Goal: Task Accomplishment & Management: Complete application form

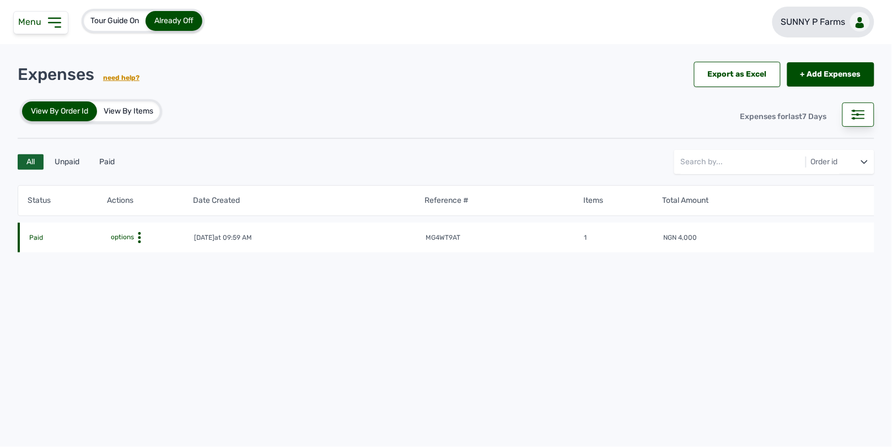
click at [814, 29] on link "SUNNY P Farms" at bounding box center [823, 22] width 102 height 31
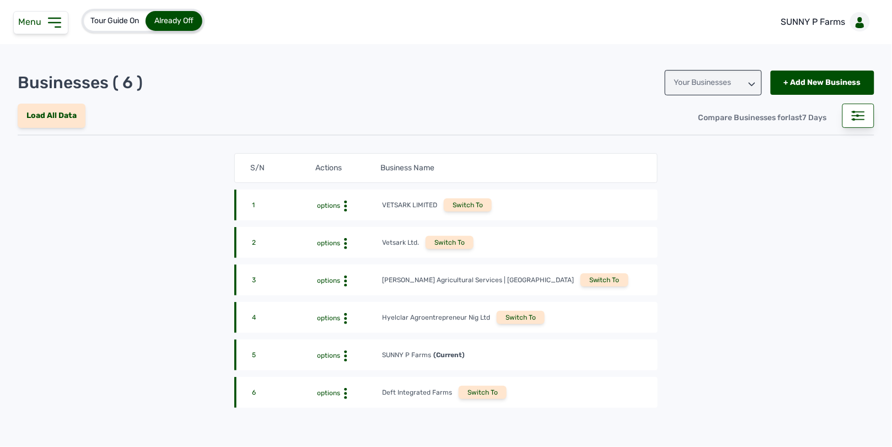
click at [471, 388] on div "Switch To" at bounding box center [483, 392] width 48 height 13
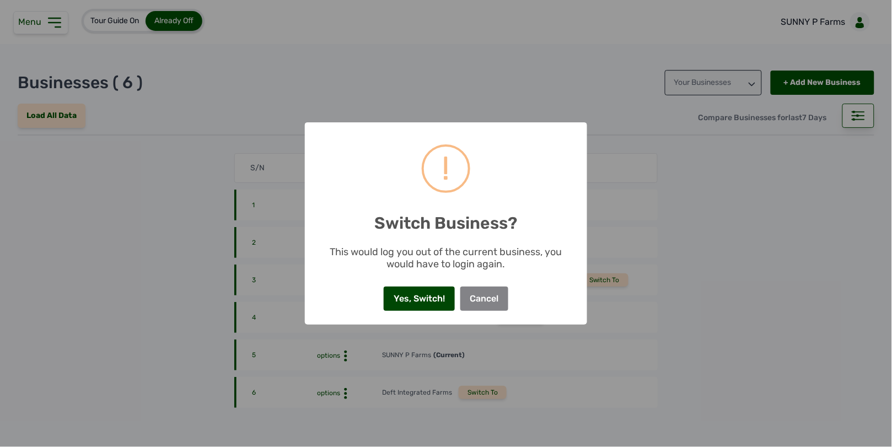
click at [399, 304] on button "Yes, Switch!" at bounding box center [419, 299] width 71 height 24
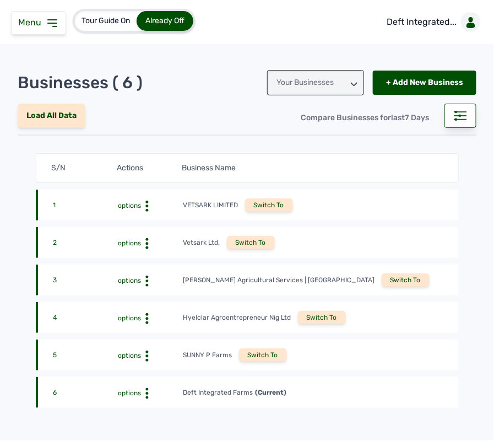
click at [53, 25] on icon at bounding box center [52, 23] width 13 height 13
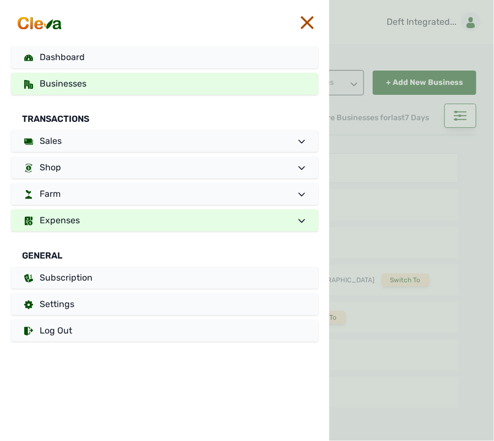
click at [93, 222] on link "Expenses" at bounding box center [165, 220] width 308 height 22
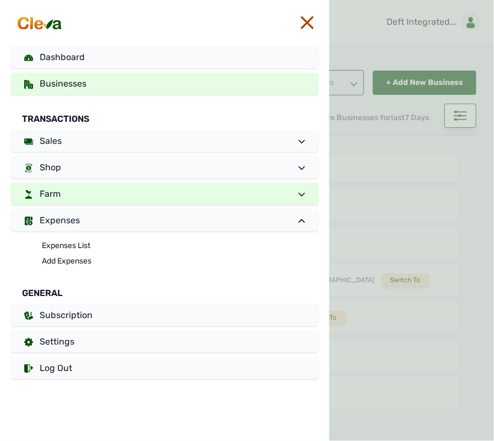
click at [79, 196] on link "Farm" at bounding box center [165, 194] width 308 height 22
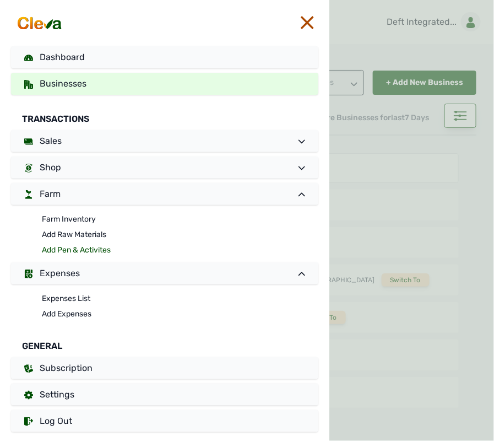
click at [70, 249] on link "Add Pen & Activites" at bounding box center [180, 250] width 277 height 15
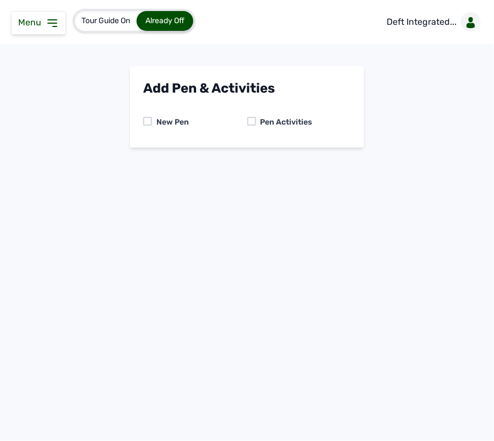
click at [254, 119] on div at bounding box center [252, 121] width 9 height 9
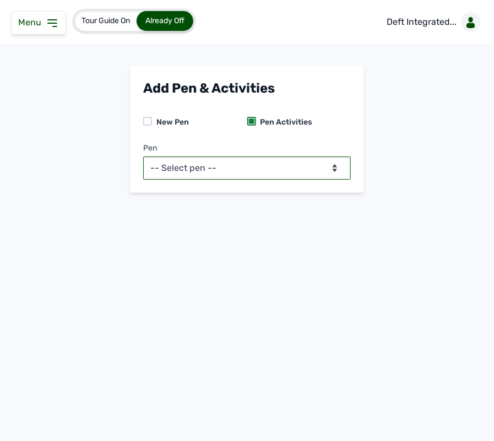
click at [246, 177] on select "-- Select pen -- BATCH 1 (Broilers) BATCH 2 (Broilers)" at bounding box center [247, 168] width 208 height 23
select select "mf2jqycq6487"
click at [143, 157] on select "-- Select pen -- BATCH 1 (Broilers) BATCH 2 (Broilers)" at bounding box center [247, 168] width 208 height 23
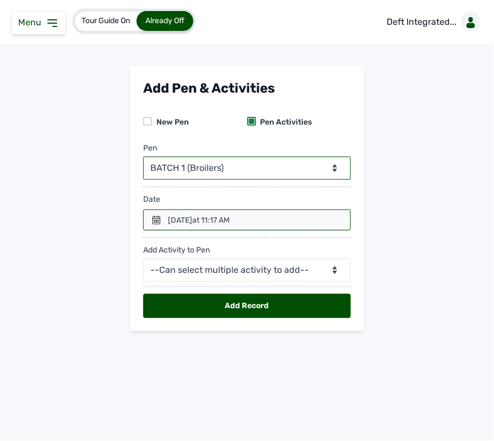
click at [51, 15] on div "Menu" at bounding box center [38, 23] width 55 height 24
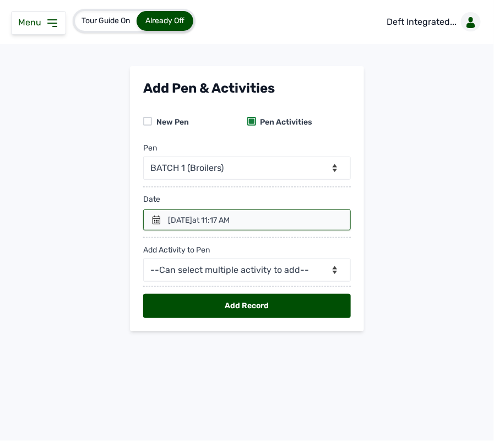
click at [52, 25] on icon at bounding box center [52, 23] width 13 height 13
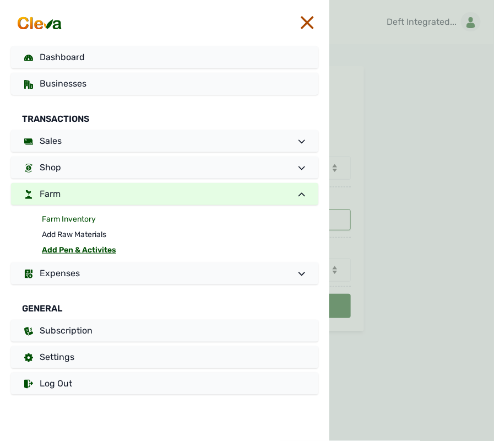
click at [64, 217] on link "Farm Inventory" at bounding box center [180, 219] width 277 height 15
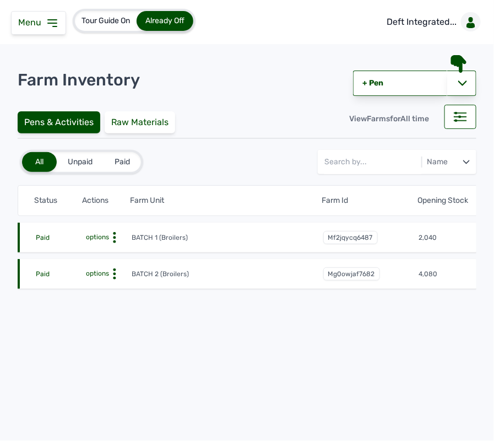
click at [114, 236] on circle at bounding box center [114, 237] width 3 height 3
click at [99, 251] on div "Farm Activities" at bounding box center [91, 254] width 78 height 13
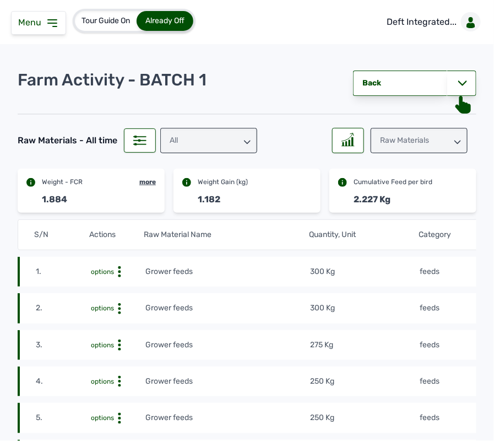
click at [290, 298] on tr "2. options Grower feeds 300 Kg feeds 27th Sept 2025 at 11:45 AM mf16z8vxHZ" at bounding box center [364, 308] width 692 height 30
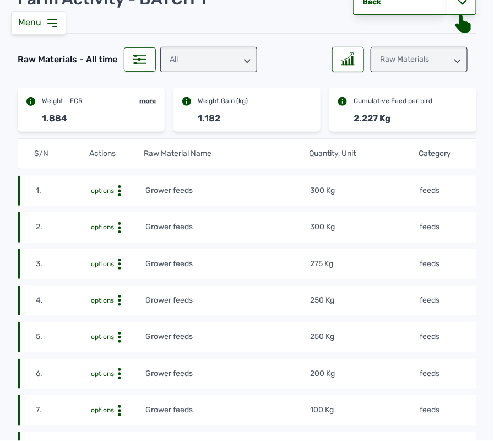
scroll to position [92, 0]
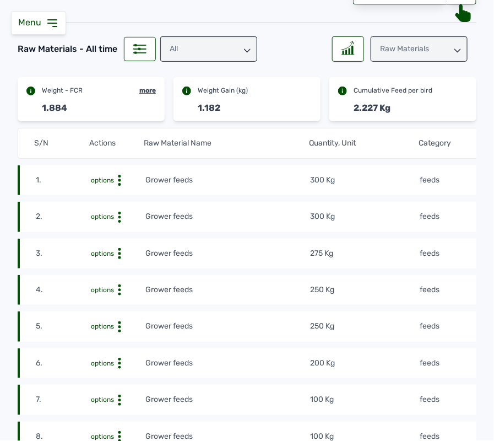
click at [392, 173] on tr "1. options Grower feeds 300 Kg feeds 28th Sept 2025 at 11:45 AM mf16z8vxHZ" at bounding box center [364, 180] width 692 height 30
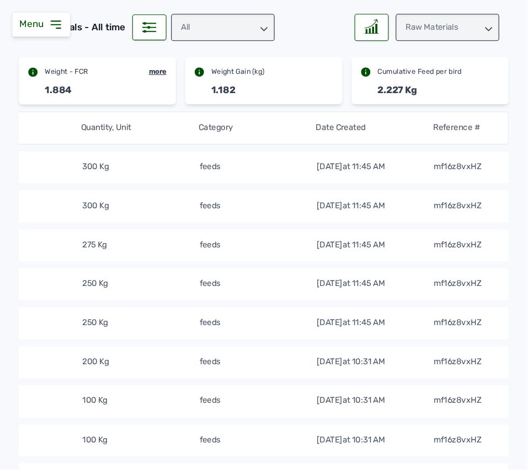
scroll to position [0, 0]
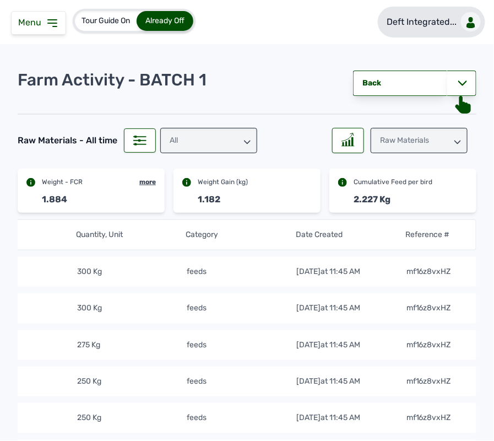
click at [419, 26] on p "Deft Integrated..." at bounding box center [422, 21] width 70 height 13
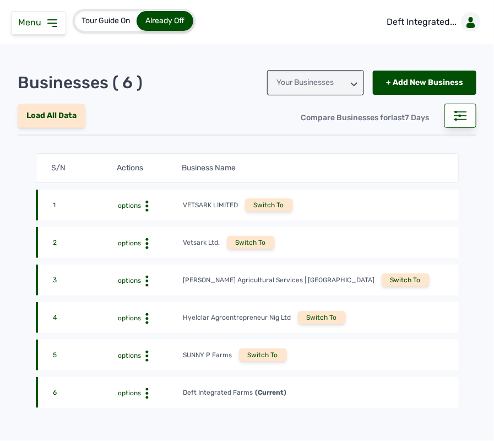
click at [57, 23] on icon at bounding box center [52, 23] width 13 height 13
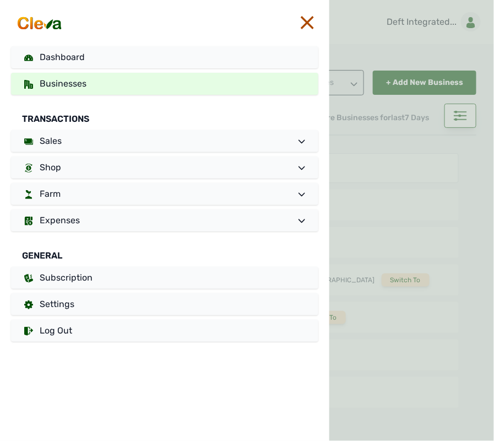
click at [354, 209] on div at bounding box center [412, 220] width 165 height 441
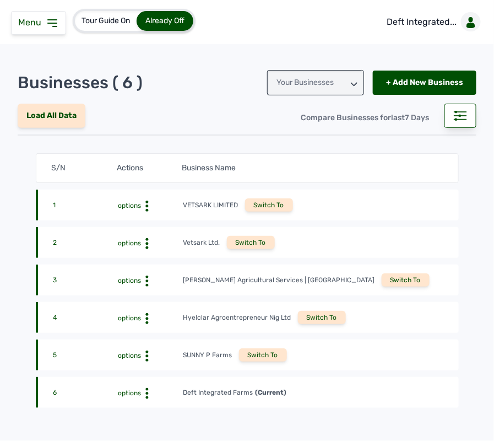
click at [56, 28] on icon at bounding box center [52, 23] width 13 height 13
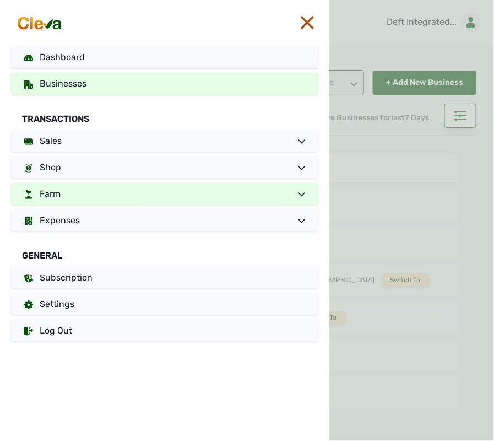
click at [109, 199] on link "Farm" at bounding box center [165, 194] width 308 height 22
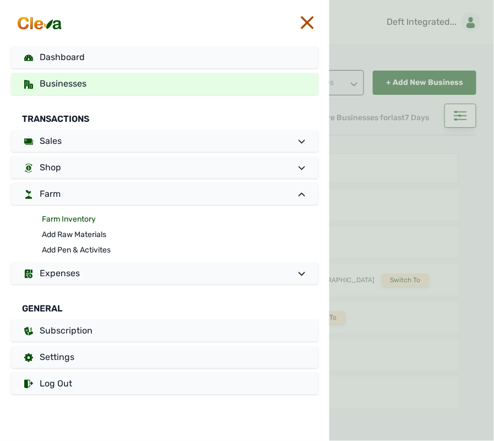
click at [76, 216] on link "Farm Inventory" at bounding box center [180, 219] width 277 height 15
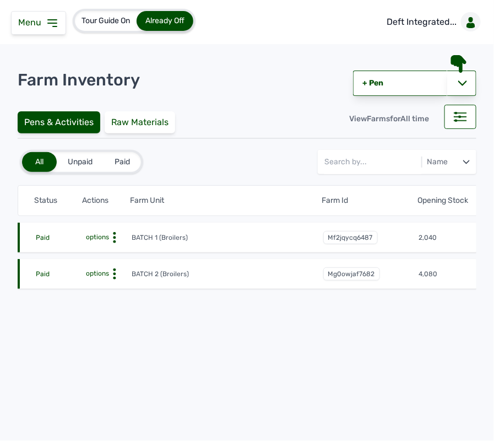
click at [114, 241] on circle at bounding box center [114, 241] width 3 height 3
click at [106, 254] on div "Farm Activities" at bounding box center [91, 254] width 78 height 13
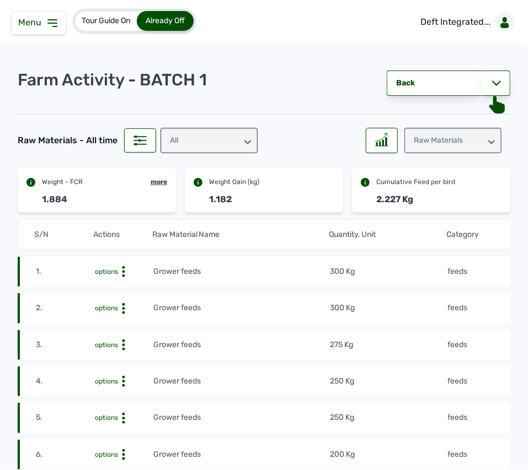
click at [269, 287] on tr "1. options Grower feeds 300 Kg feeds 28th Sept 2025 at 11:45 AM mf16z8vxHZ" at bounding box center [387, 272] width 739 height 30
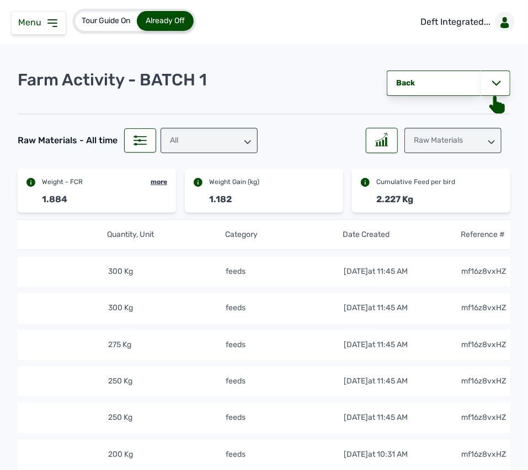
scroll to position [0, 251]
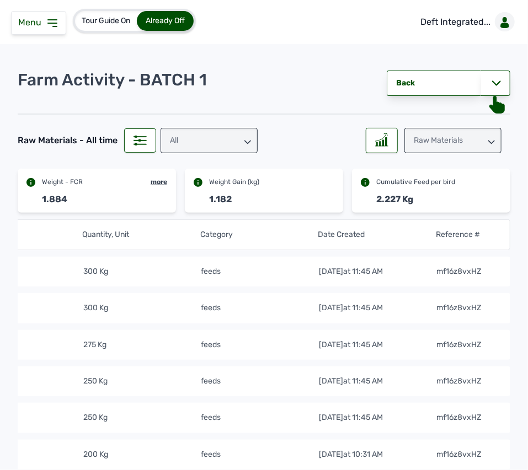
click at [433, 138] on div "Raw Materials" at bounding box center [452, 140] width 97 height 25
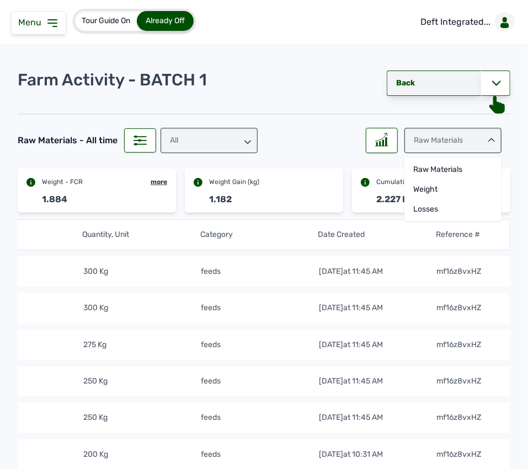
click at [432, 80] on link "Back" at bounding box center [433, 83] width 94 height 25
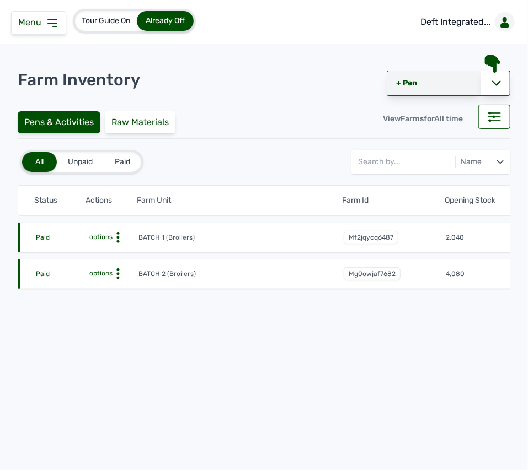
click at [422, 80] on link "+ Pen" at bounding box center [433, 83] width 94 height 25
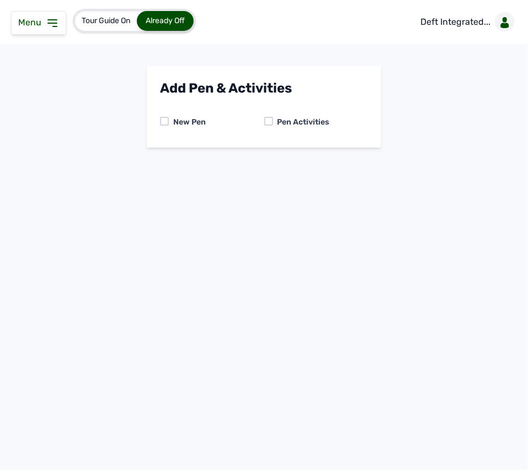
click at [268, 120] on div at bounding box center [268, 121] width 9 height 9
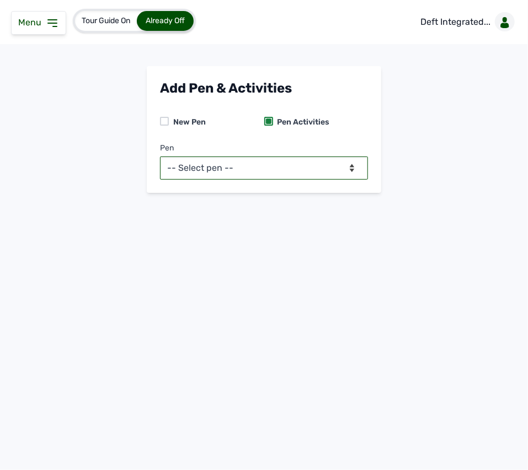
click at [270, 170] on select "-- Select pen -- BATCH 1 (Broilers) BATCH 2 (Broilers)" at bounding box center [264, 168] width 208 height 23
select select "mf2jqycq6487"
click at [160, 157] on select "-- Select pen -- BATCH 1 (Broilers) BATCH 2 (Broilers)" at bounding box center [264, 168] width 208 height 23
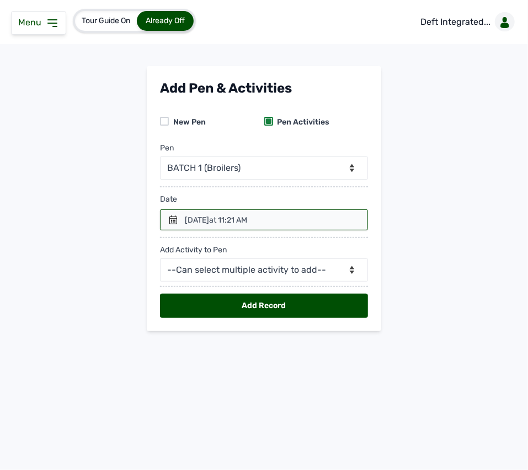
click at [247, 217] on span "at 11:21 AM" at bounding box center [228, 220] width 38 height 9
click at [168, 221] on div at bounding box center [264, 219] width 208 height 21
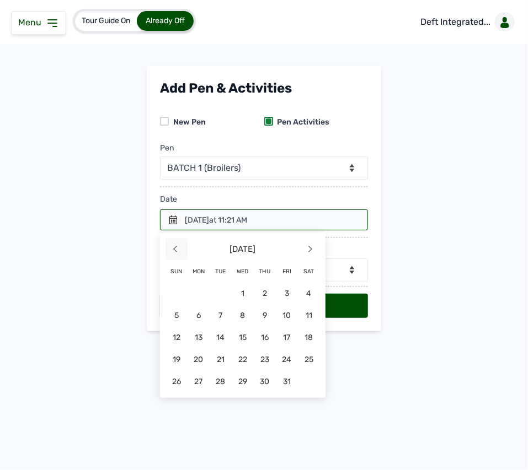
click at [176, 254] on span "<" at bounding box center [176, 249] width 22 height 22
click at [204, 378] on span "29" at bounding box center [198, 381] width 22 height 22
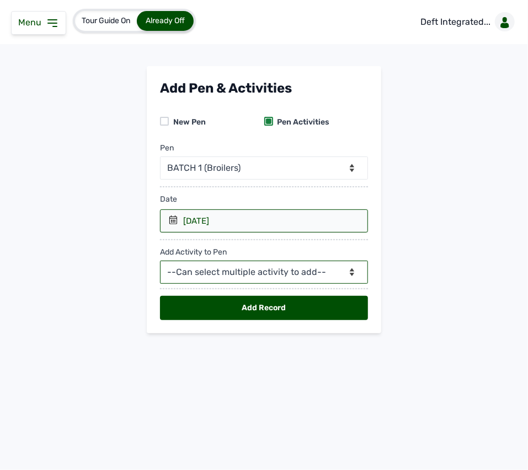
click at [229, 279] on select "--Can select multiple activity to add-- Raw Material Losses Weight" at bounding box center [264, 272] width 208 height 23
select select "Raw Material"
click at [160, 262] on select "--Can select multiple activity to add-- Raw Material Losses Weight" at bounding box center [264, 272] width 208 height 23
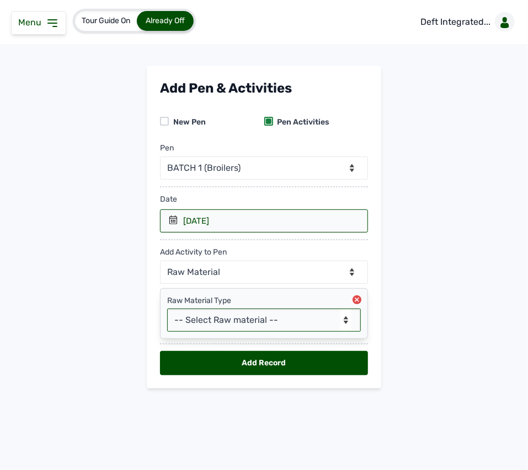
click at [272, 320] on select "-- Select Raw material -- feeds medications vaccines Biomass Fuel" at bounding box center [263, 320] width 193 height 23
select select "feeds"
click at [167, 311] on select "-- Select Raw material -- feeds medications vaccines Biomass Fuel" at bounding box center [263, 320] width 193 height 23
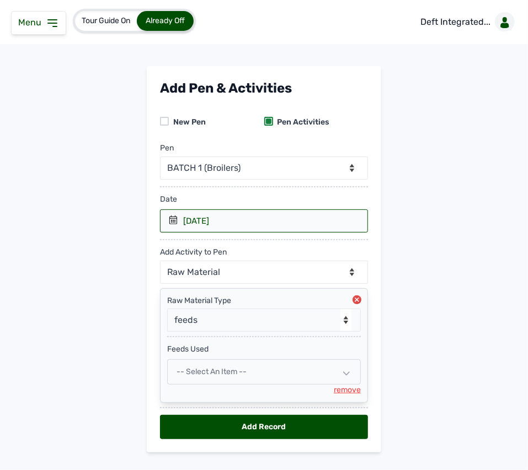
click at [236, 370] on span "-- Select an Item --" at bounding box center [211, 371] width 70 height 9
select select
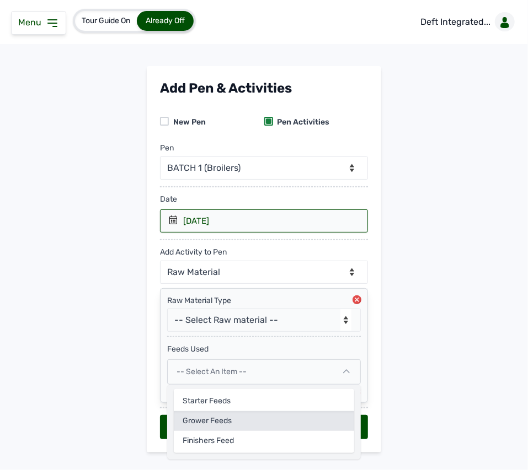
click at [238, 424] on div "Grower feeds" at bounding box center [264, 421] width 180 height 20
select select
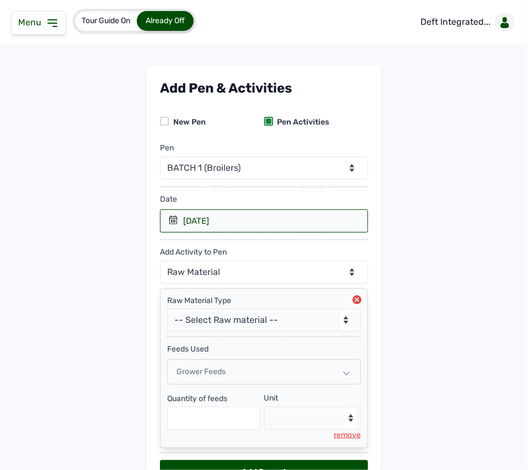
scroll to position [71, 0]
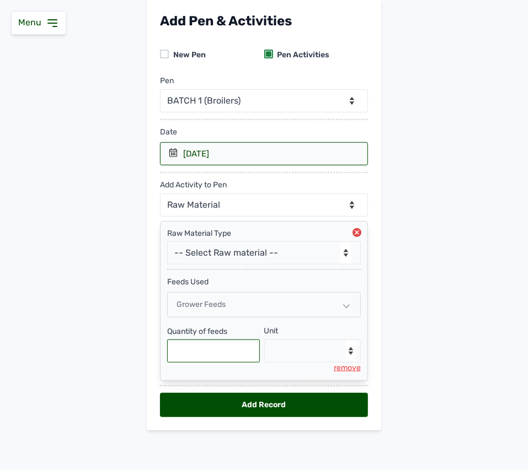
click at [235, 347] on input "text" at bounding box center [213, 351] width 93 height 23
type input "300"
click at [310, 345] on select "--Select unit-- Bag(s) Kg" at bounding box center [312, 351] width 97 height 23
select select "Kg"
click at [264, 340] on select "--Select unit-- Bag(s) Kg" at bounding box center [312, 351] width 97 height 23
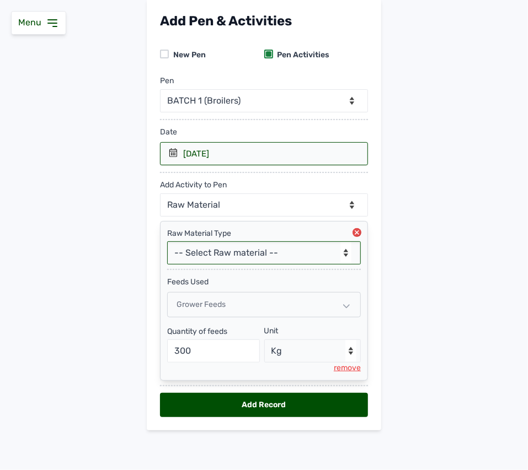
click at [261, 250] on select "-- Select Raw material -- feeds medications vaccines Biomass Fuel" at bounding box center [263, 252] width 193 height 23
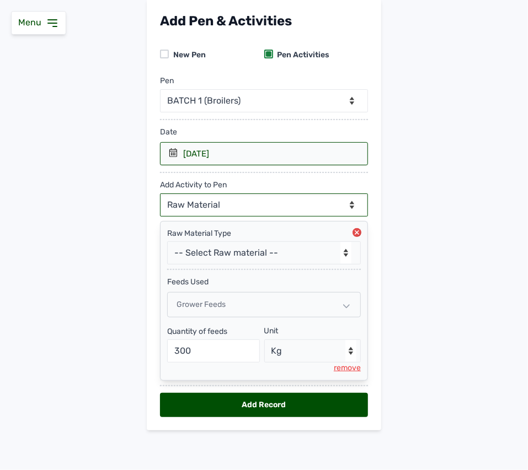
click at [256, 202] on select "--Can select multiple activity to add-- Raw Material Losses Weight" at bounding box center [264, 204] width 208 height 23
select select "Losses"
click at [160, 193] on select "--Can select multiple activity to add-- Raw Material Losses Weight" at bounding box center [264, 204] width 208 height 23
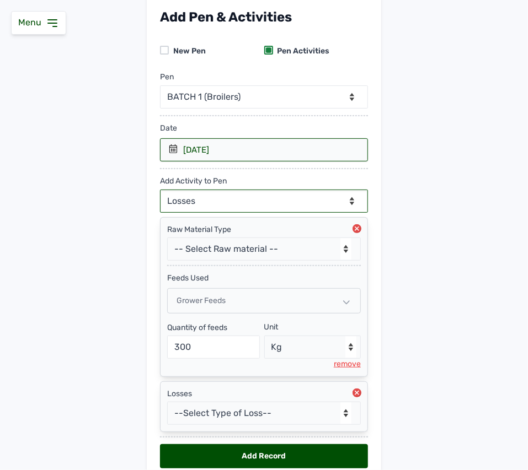
scroll to position [127, 0]
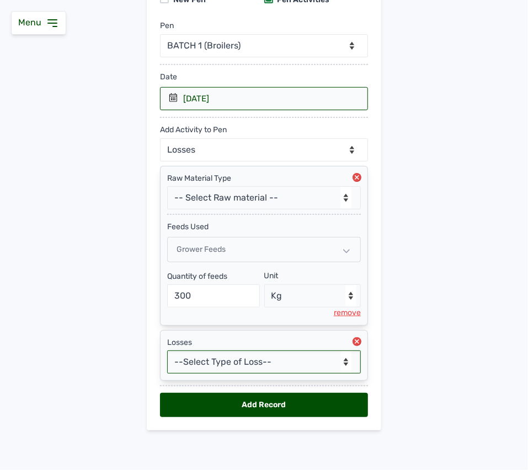
click at [340, 365] on select "--Select Type of Loss-- Mortality Culled Theft" at bounding box center [263, 362] width 193 height 23
select select "Mortality"
click at [167, 351] on select "--Select Type of Loss-- Mortality Culled Theft" at bounding box center [263, 362] width 193 height 23
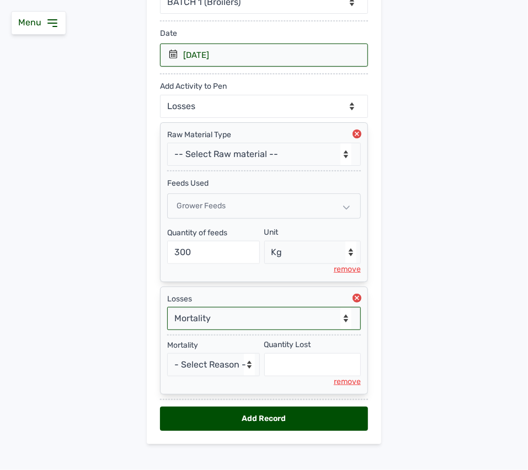
scroll to position [185, 0]
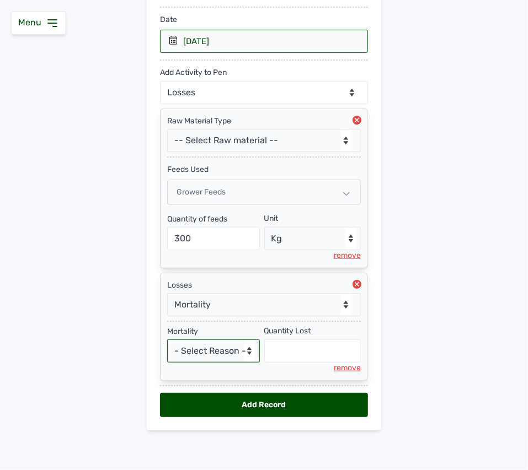
click at [210, 356] on select "- Select Reason - Disease Late Vaccination Wrong Vaccination Heat Lack of Water…" at bounding box center [213, 351] width 93 height 23
select select "Others"
click at [167, 340] on select "- Select Reason - Disease Late Vaccination Wrong Vaccination Heat Lack of Water…" at bounding box center [213, 351] width 93 height 23
select select "null"
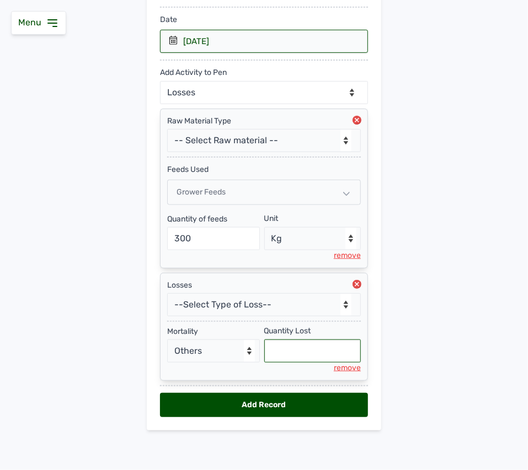
click at [311, 354] on input "text" at bounding box center [312, 351] width 97 height 23
type input "1"
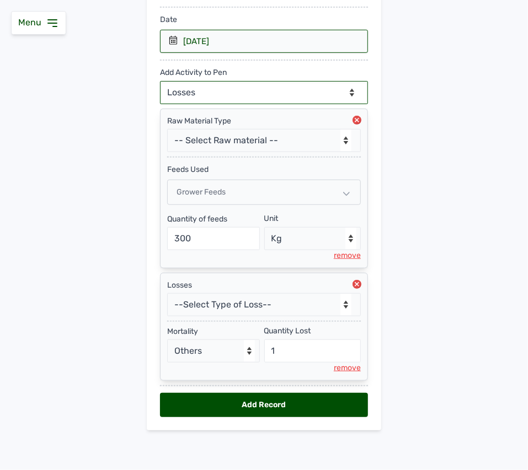
click at [283, 85] on select "--Can select multiple activity to add-- Raw Material Losses Weight" at bounding box center [264, 92] width 208 height 23
select select "Weight"
click at [160, 81] on select "--Can select multiple activity to add-- Raw Material Losses Weight" at bounding box center [264, 92] width 208 height 23
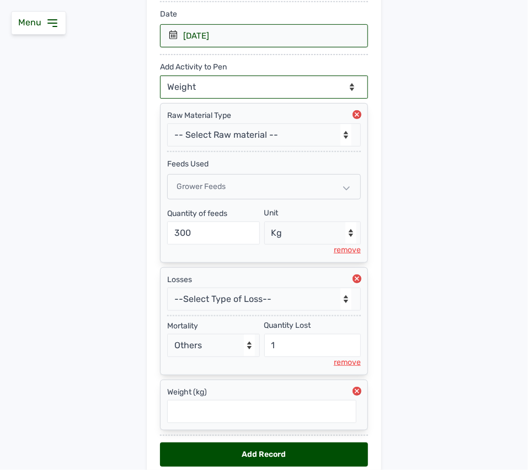
scroll to position [241, 0]
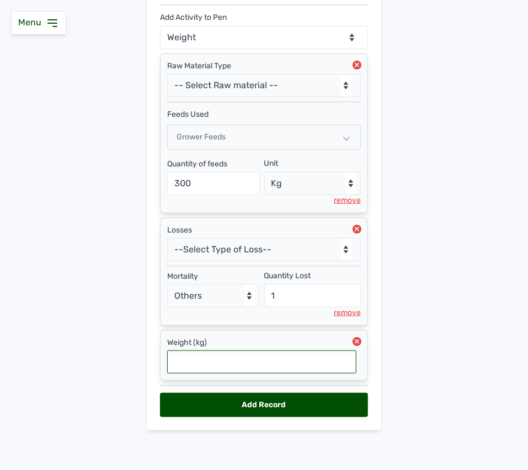
click at [311, 364] on input "text" at bounding box center [261, 362] width 189 height 23
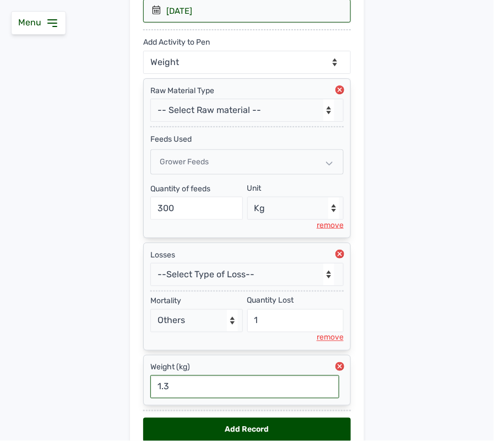
scroll to position [268, 0]
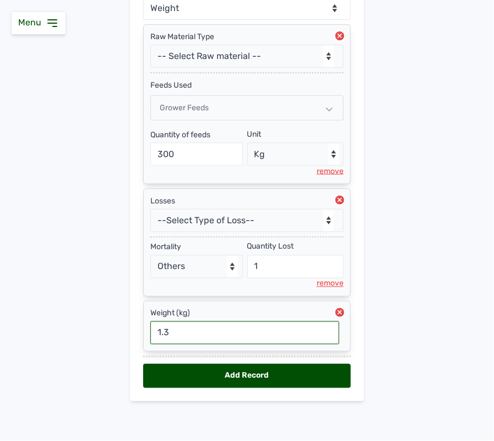
type input "1.3"
click at [271, 375] on div "Add Record" at bounding box center [247, 376] width 208 height 24
select select "null"
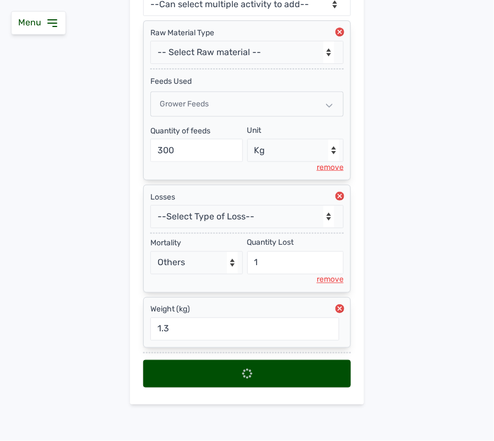
scroll to position [0, 0]
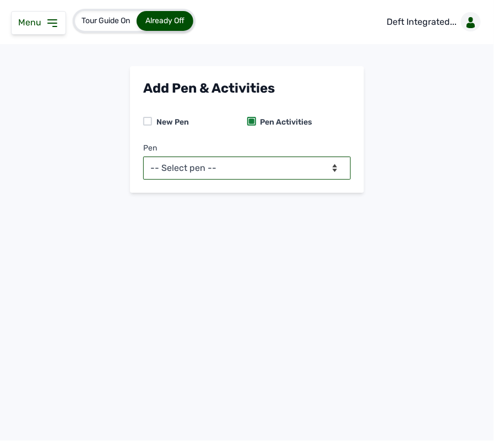
click at [282, 174] on select "-- Select pen -- BATCH 1 (Broilers) BATCH 2 (Broilers)" at bounding box center [247, 168] width 208 height 23
select select "mf2jqycq6487"
click at [143, 157] on select "-- Select pen -- BATCH 1 (Broilers) BATCH 2 (Broilers)" at bounding box center [247, 168] width 208 height 23
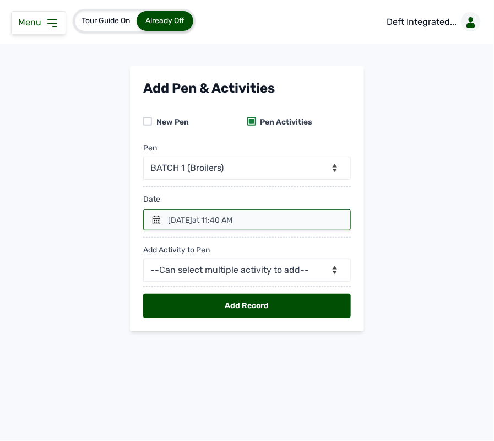
click at [156, 221] on icon at bounding box center [157, 220] width 8 height 9
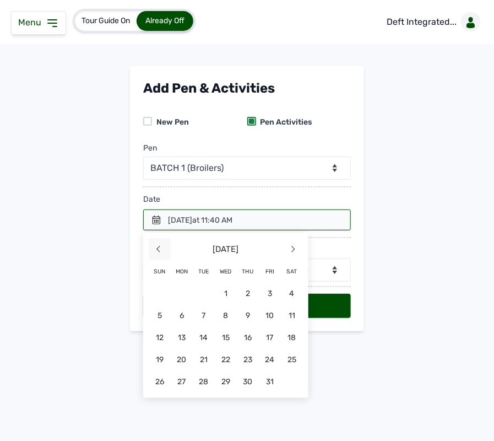
click at [164, 251] on span "<" at bounding box center [160, 249] width 22 height 22
click at [206, 378] on span "30" at bounding box center [204, 381] width 22 height 22
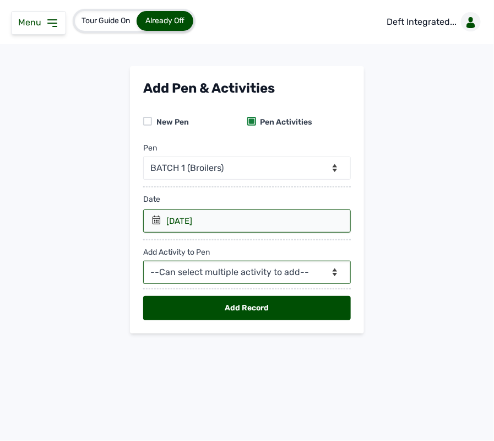
click at [246, 270] on select "--Can select multiple activity to add-- Raw Material Losses Weight" at bounding box center [247, 272] width 208 height 23
select select "Raw Material"
click at [143, 261] on select "--Can select multiple activity to add-- Raw Material Losses Weight" at bounding box center [247, 272] width 208 height 23
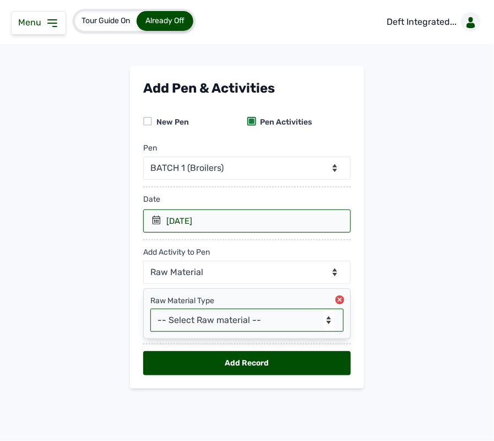
click at [237, 320] on select "-- Select Raw material -- feeds medications vaccines Biomass Fuel" at bounding box center [246, 320] width 193 height 23
select select "feeds"
click at [150, 309] on select "-- Select Raw material -- feeds medications vaccines Biomass Fuel" at bounding box center [246, 320] width 193 height 23
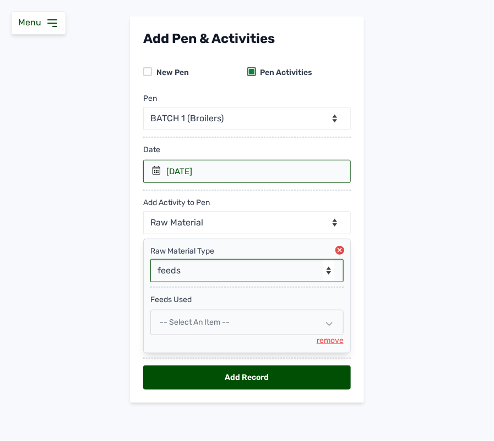
scroll to position [53, 0]
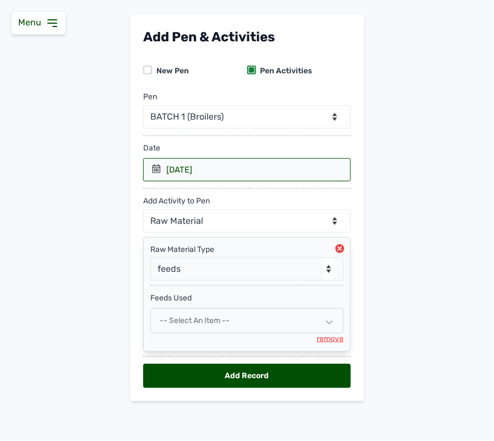
click at [224, 319] on span "-- Select an Item --" at bounding box center [195, 320] width 70 height 9
select select
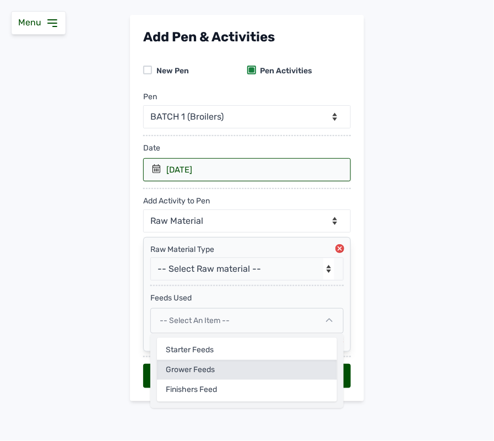
click at [205, 367] on div "Grower feeds" at bounding box center [247, 370] width 180 height 20
select select
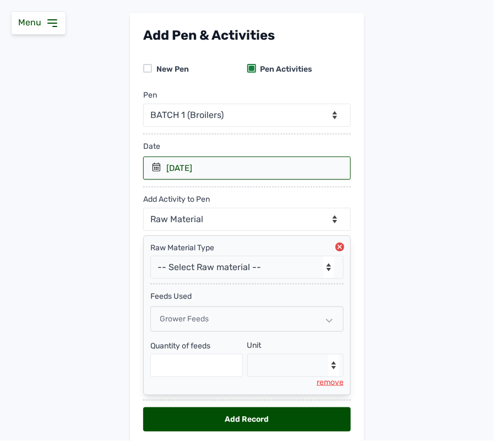
scroll to position [98, 0]
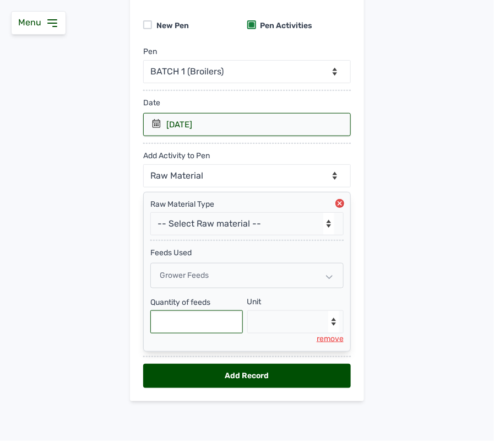
click at [201, 315] on input "text" at bounding box center [196, 321] width 93 height 23
type input "250"
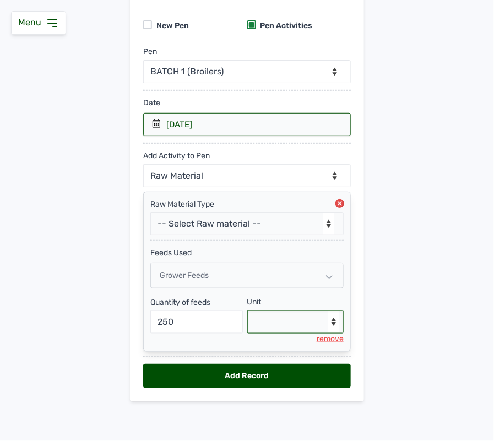
click at [306, 324] on select "--Select unit-- Bag(s) Kg" at bounding box center [296, 321] width 97 height 23
select select "Kg"
click at [248, 310] on select "--Select unit-- Bag(s) Kg" at bounding box center [296, 321] width 97 height 23
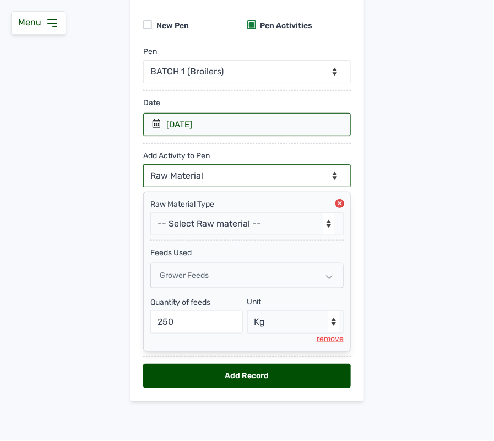
click at [255, 174] on select "--Can select multiple activity to add-- Raw Material Losses Weight" at bounding box center [247, 175] width 208 height 23
select select "Losses"
click at [143, 164] on select "--Can select multiple activity to add-- Raw Material Losses Weight" at bounding box center [247, 175] width 208 height 23
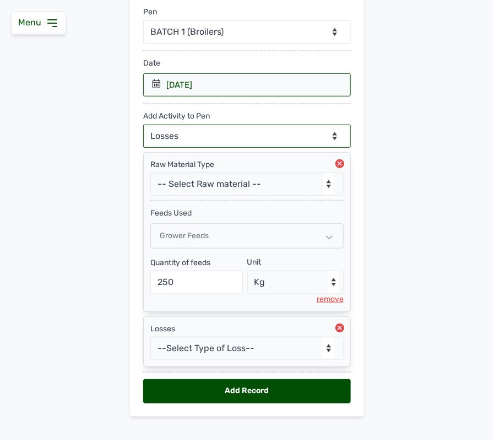
scroll to position [154, 0]
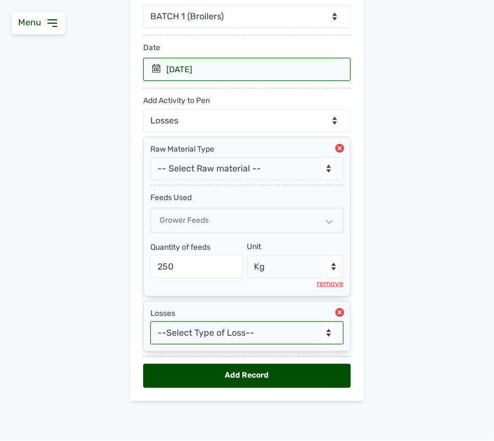
click at [267, 336] on select "--Select Type of Loss-- Mortality Culled Theft" at bounding box center [246, 332] width 193 height 23
select select "Mortality"
click at [150, 321] on select "--Select Type of Loss-- Mortality Culled Theft" at bounding box center [246, 332] width 193 height 23
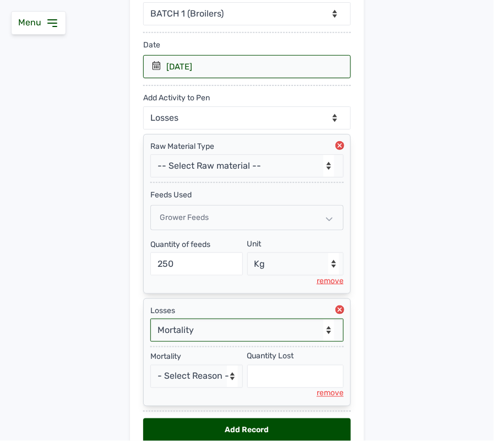
scroll to position [212, 0]
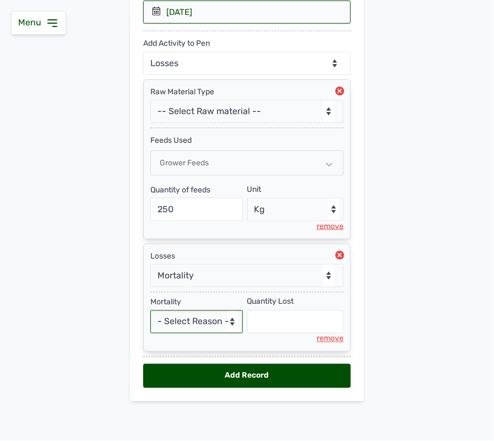
click at [199, 321] on select "- Select Reason - Disease Late Vaccination Wrong Vaccination Heat Lack of Water…" at bounding box center [196, 321] width 93 height 23
select select "Others"
click at [150, 310] on select "- Select Reason - Disease Late Vaccination Wrong Vaccination Heat Lack of Water…" at bounding box center [196, 321] width 93 height 23
select select "null"
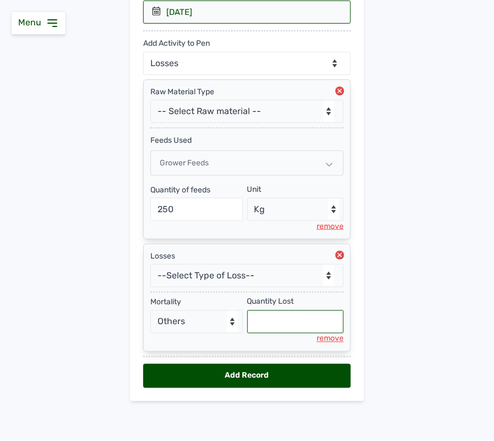
click at [276, 332] on input "text" at bounding box center [296, 321] width 97 height 23
type input "1"
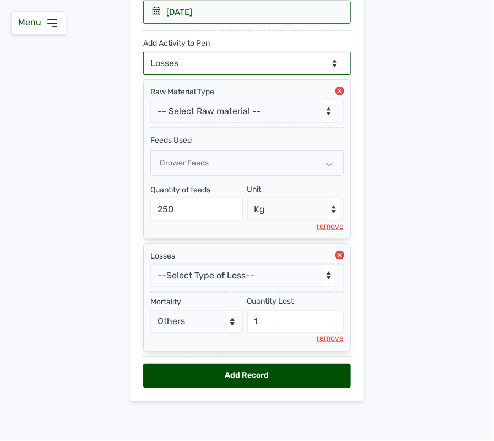
click at [297, 58] on select "--Can select multiple activity to add-- Raw Material Losses Weight" at bounding box center [247, 63] width 208 height 23
select select "Weight"
click at [143, 52] on select "--Can select multiple activity to add-- Raw Material Losses Weight" at bounding box center [247, 63] width 208 height 23
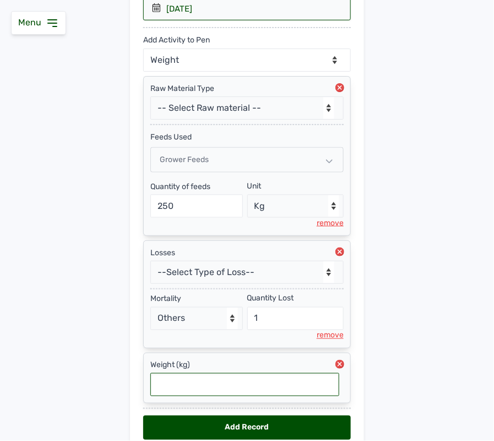
click at [270, 384] on input "text" at bounding box center [244, 384] width 189 height 23
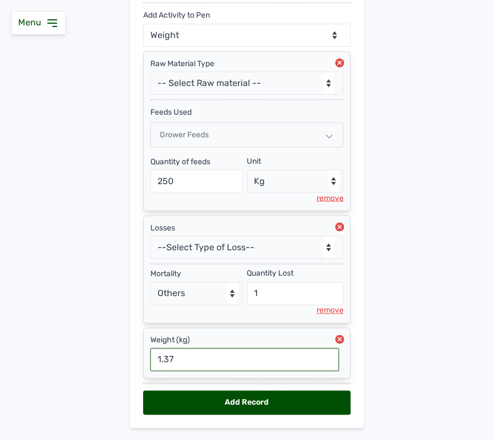
scroll to position [268, 0]
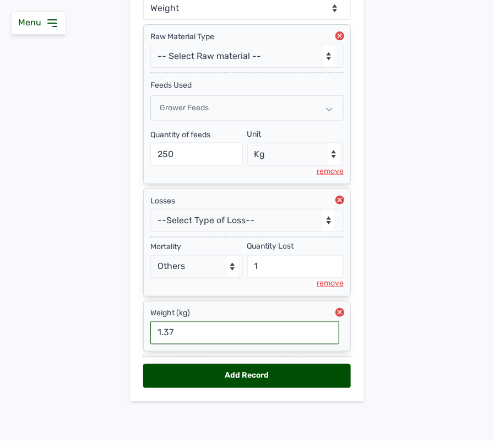
type input "1.37"
click at [278, 375] on div "Add Record" at bounding box center [247, 376] width 208 height 24
select select "null"
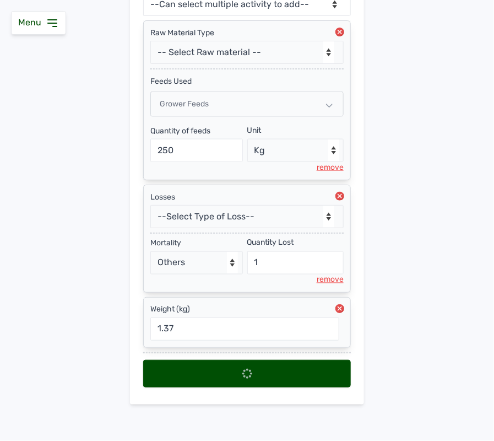
select select
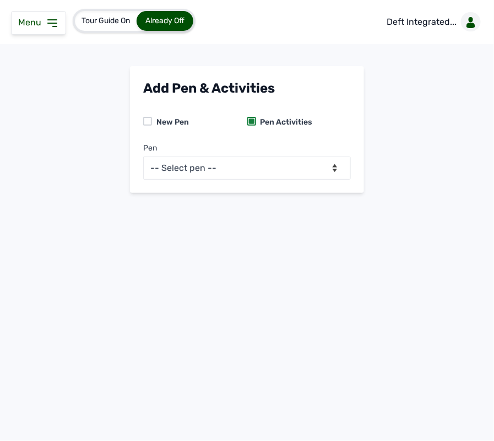
click at [54, 23] on icon at bounding box center [52, 23] width 13 height 13
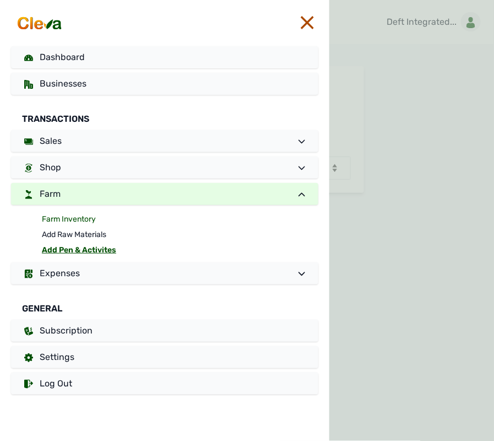
click at [69, 220] on link "Farm Inventory" at bounding box center [180, 219] width 277 height 15
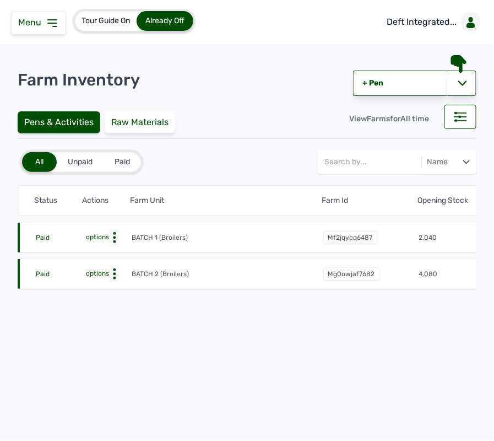
click at [114, 276] on icon at bounding box center [114, 273] width 11 height 11
click at [80, 288] on div "Farm Activities" at bounding box center [91, 290] width 78 height 13
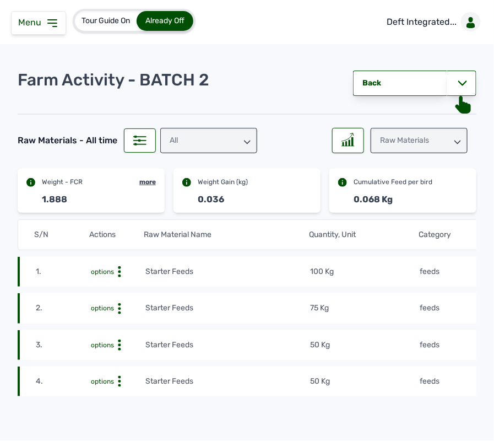
click at [370, 272] on td "100 Kg" at bounding box center [365, 272] width 110 height 12
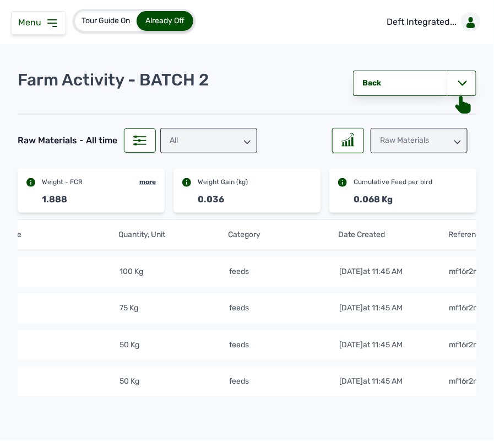
scroll to position [0, 238]
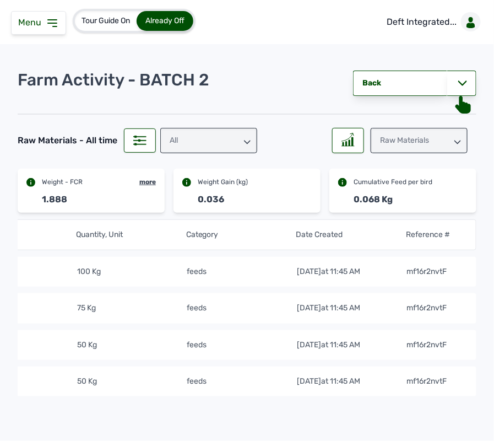
click at [408, 133] on div "Raw Materials" at bounding box center [419, 140] width 97 height 25
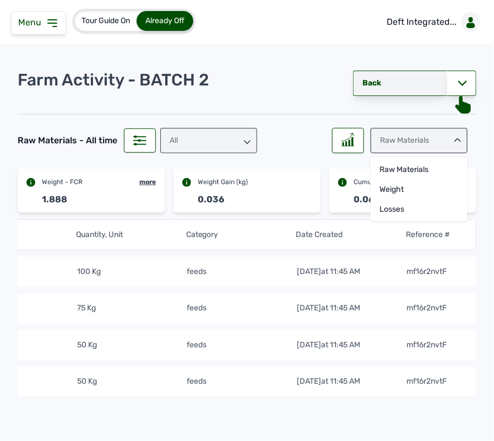
click at [408, 79] on link "Back" at bounding box center [400, 83] width 94 height 25
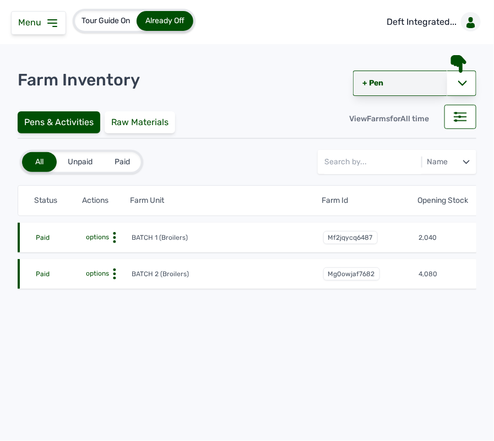
click at [395, 79] on link "+ Pen" at bounding box center [400, 83] width 94 height 25
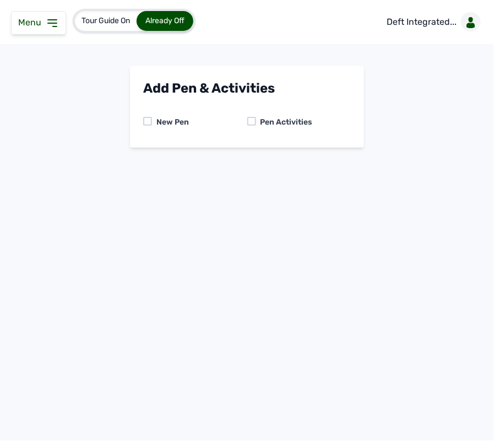
click at [251, 117] on div at bounding box center [252, 121] width 9 height 9
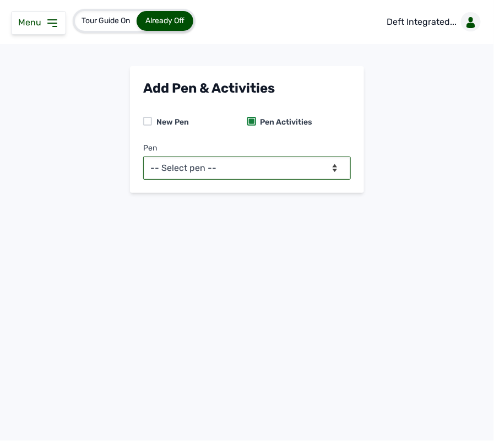
click at [250, 167] on select "-- Select pen -- BATCH 1 (Broilers) BATCH 2 (Broilers)" at bounding box center [247, 168] width 208 height 23
select select "mg0owjaf7682"
click at [143, 157] on select "-- Select pen -- BATCH 1 (Broilers) BATCH 2 (Broilers)" at bounding box center [247, 168] width 208 height 23
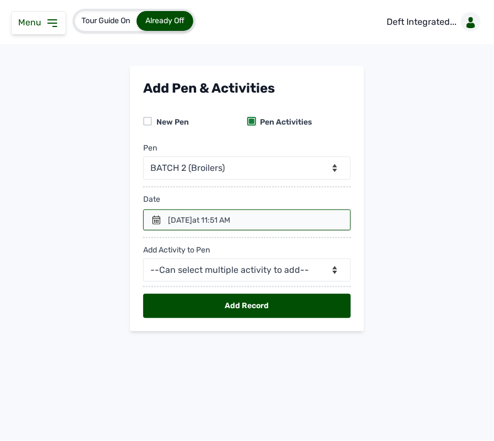
click at [155, 223] on icon at bounding box center [156, 220] width 9 height 9
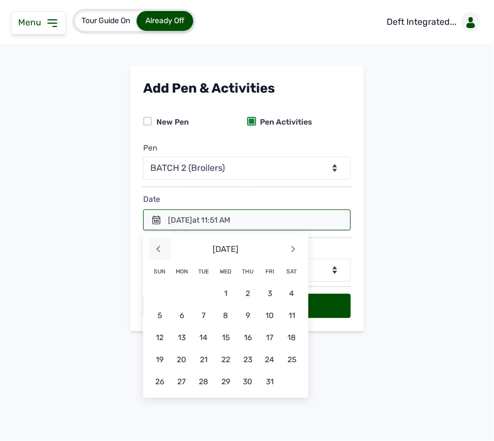
click at [168, 249] on span "<" at bounding box center [160, 249] width 22 height 22
click at [179, 379] on span "29" at bounding box center [182, 381] width 22 height 22
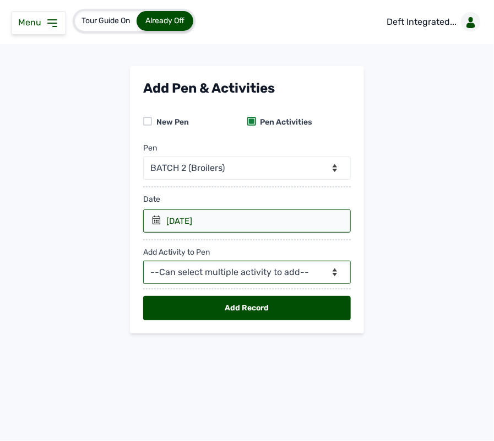
click at [227, 277] on select "--Can select multiple activity to add-- Raw Material Losses Weight" at bounding box center [247, 272] width 208 height 23
select select "Raw Material"
click at [143, 261] on select "--Can select multiple activity to add-- Raw Material Losses Weight" at bounding box center [247, 272] width 208 height 23
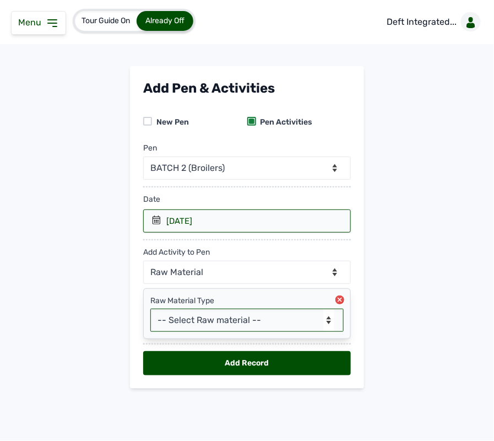
click at [214, 324] on select "-- Select Raw material -- feeds medications vaccines Biomass Fuel" at bounding box center [246, 320] width 193 height 23
select select "feeds"
click at [150, 309] on select "-- Select Raw material -- feeds medications vaccines Biomass Fuel" at bounding box center [246, 320] width 193 height 23
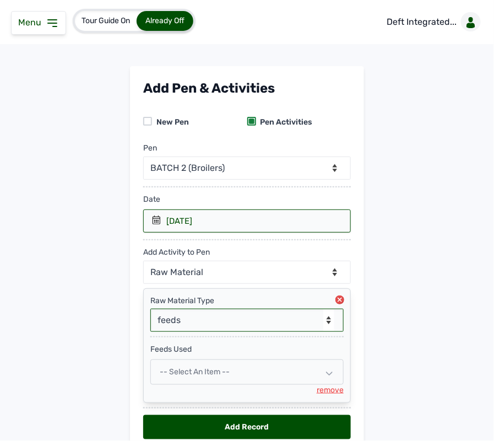
click at [197, 370] on span "-- Select an Item --" at bounding box center [195, 371] width 70 height 9
select select
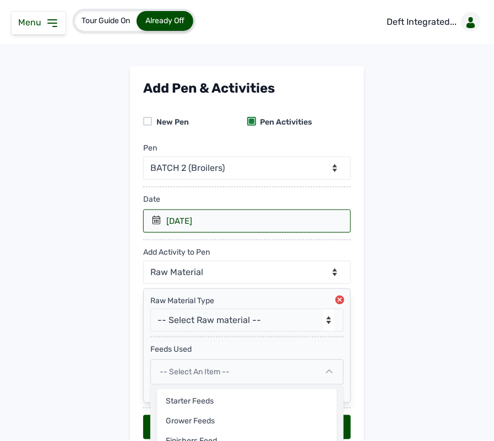
scroll to position [53, 0]
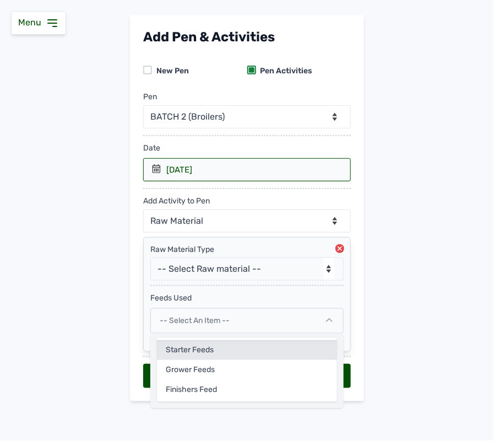
click at [198, 353] on div "Starter Feeds" at bounding box center [247, 350] width 180 height 20
select select
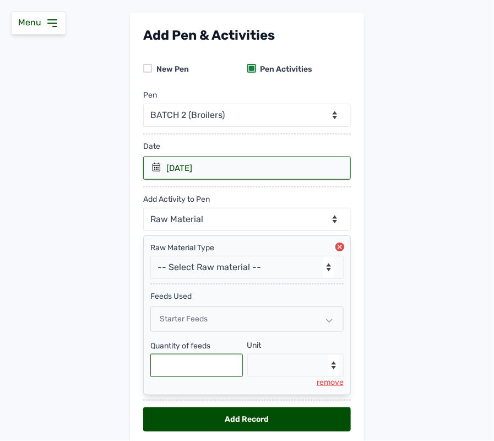
click at [193, 363] on input "text" at bounding box center [196, 365] width 93 height 23
type input "100"
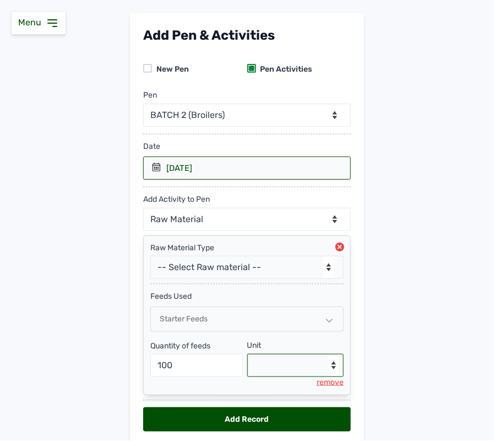
click at [298, 362] on select "--Select unit-- Bag(s) Kg" at bounding box center [296, 365] width 97 height 23
select select "Kg"
click at [248, 355] on select "--Select unit-- Bag(s) Kg" at bounding box center [296, 365] width 97 height 23
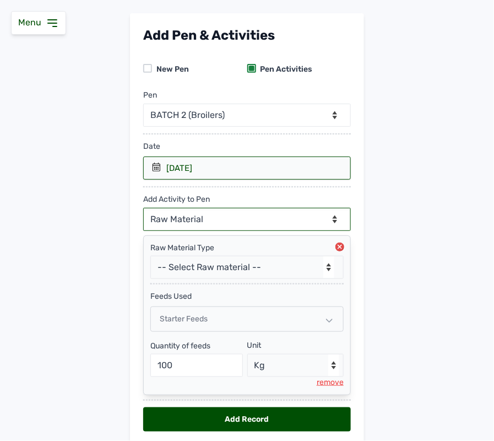
click at [238, 224] on select "--Can select multiple activity to add-- Raw Material Losses Weight" at bounding box center [247, 219] width 208 height 23
select select "Losses"
click at [143, 208] on select "--Can select multiple activity to add-- Raw Material Losses Weight" at bounding box center [247, 219] width 208 height 23
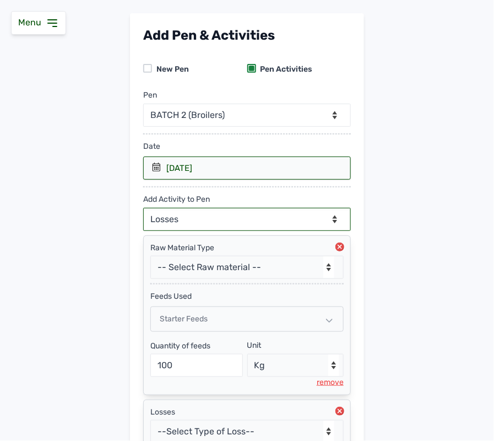
scroll to position [154, 0]
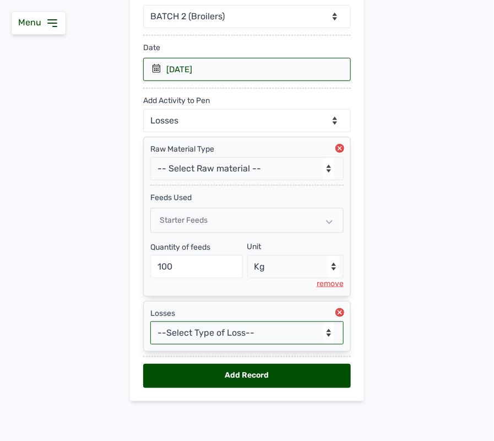
click at [224, 327] on select "--Select Type of Loss-- Mortality Culled Theft" at bounding box center [246, 332] width 193 height 23
select select "Mortality"
click at [150, 321] on select "--Select Type of Loss-- Mortality Culled Theft" at bounding box center [246, 332] width 193 height 23
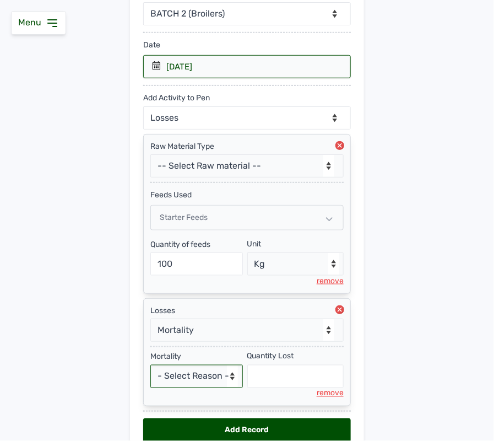
click at [207, 378] on select "- Select Reason - Disease Late Vaccination Wrong Vaccination Heat Lack of Water…" at bounding box center [196, 376] width 93 height 23
select select "Others"
click at [150, 367] on select "- Select Reason - Disease Late Vaccination Wrong Vaccination Heat Lack of Water…" at bounding box center [196, 376] width 93 height 23
select select "null"
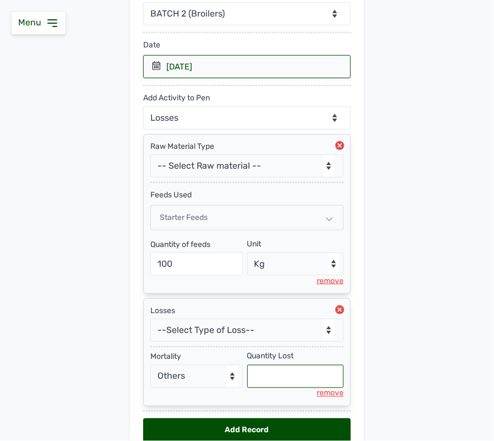
click at [291, 383] on input "text" at bounding box center [296, 376] width 97 height 23
click at [300, 378] on input "text" at bounding box center [296, 376] width 97 height 23
